Goal: Find specific page/section: Find specific page/section

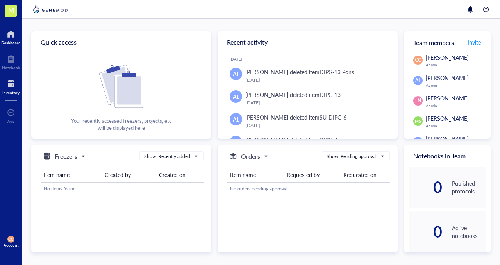
click at [9, 87] on div at bounding box center [10, 84] width 17 height 13
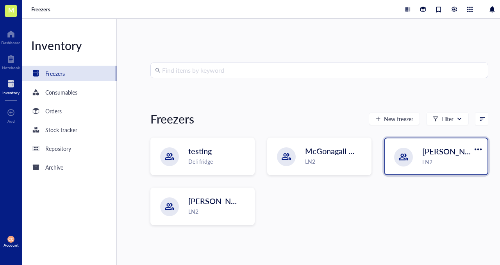
click at [405, 159] on div at bounding box center [403, 156] width 9 height 9
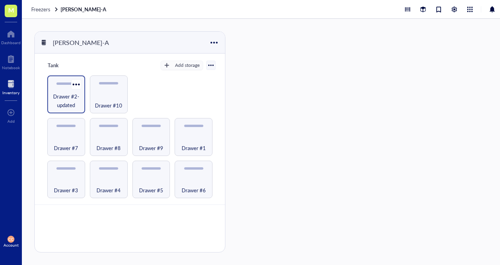
click at [73, 96] on span "Drawer #2-updated" at bounding box center [66, 100] width 30 height 17
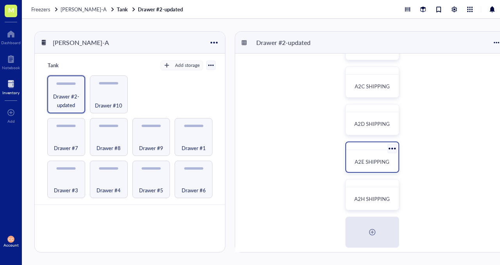
scroll to position [83, 0]
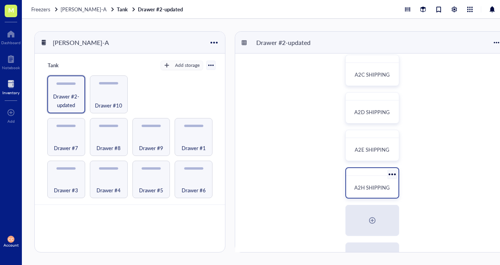
click at [380, 181] on div "A2H SHIPPING" at bounding box center [372, 187] width 46 height 17
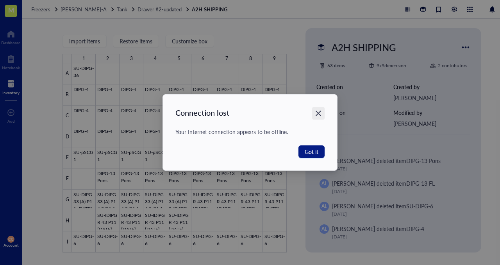
click at [319, 113] on icon "Close" at bounding box center [318, 113] width 5 height 5
